Goal: Task Accomplishment & Management: Manage account settings

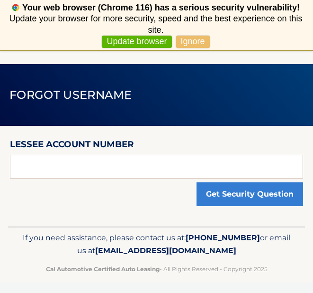
scroll to position [20, 0]
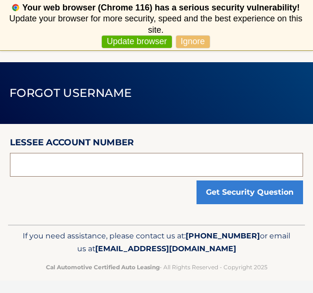
click at [146, 165] on input "text" at bounding box center [156, 165] width 293 height 24
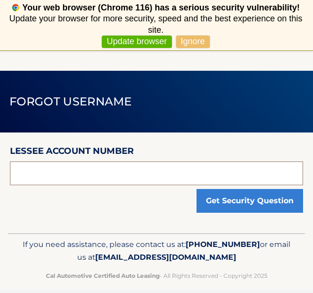
scroll to position [50, 0]
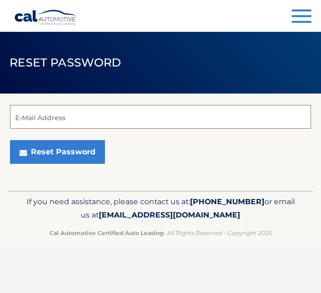
click at [119, 125] on input "E-Mail Address" at bounding box center [160, 117] width 301 height 24
type input "emataras14@gmail.com"
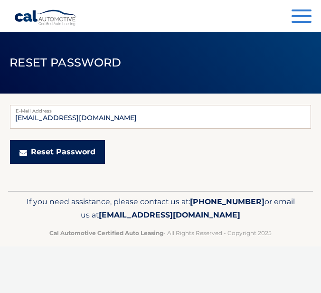
click at [65, 155] on button "Reset Password" at bounding box center [57, 152] width 95 height 24
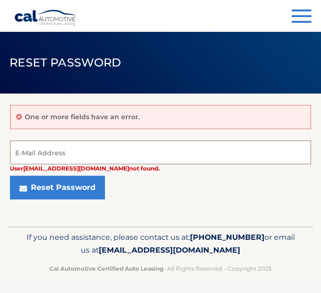
click at [74, 158] on input "E-Mail Address" at bounding box center [160, 152] width 301 height 24
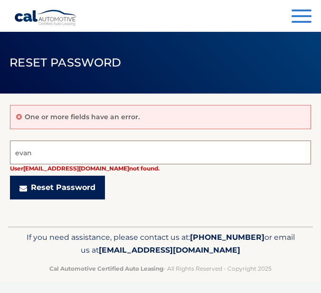
type input "[EMAIL_ADDRESS][DOMAIN_NAME]"
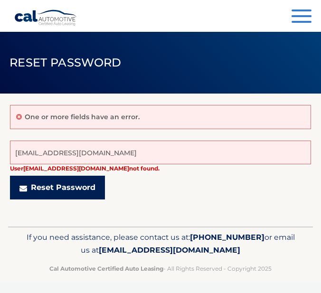
click at [83, 185] on button "Reset Password" at bounding box center [57, 187] width 95 height 24
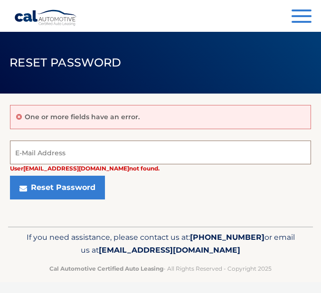
click at [128, 143] on input "E-Mail Address" at bounding box center [160, 152] width 301 height 24
type input "[EMAIL_ADDRESS][DOMAIN_NAME]"
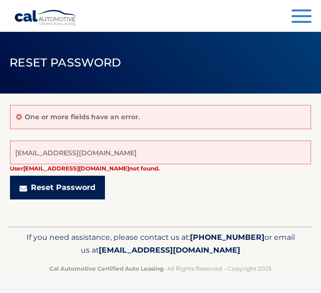
click at [73, 180] on button "Reset Password" at bounding box center [57, 187] width 95 height 24
